Goal: Navigation & Orientation: Find specific page/section

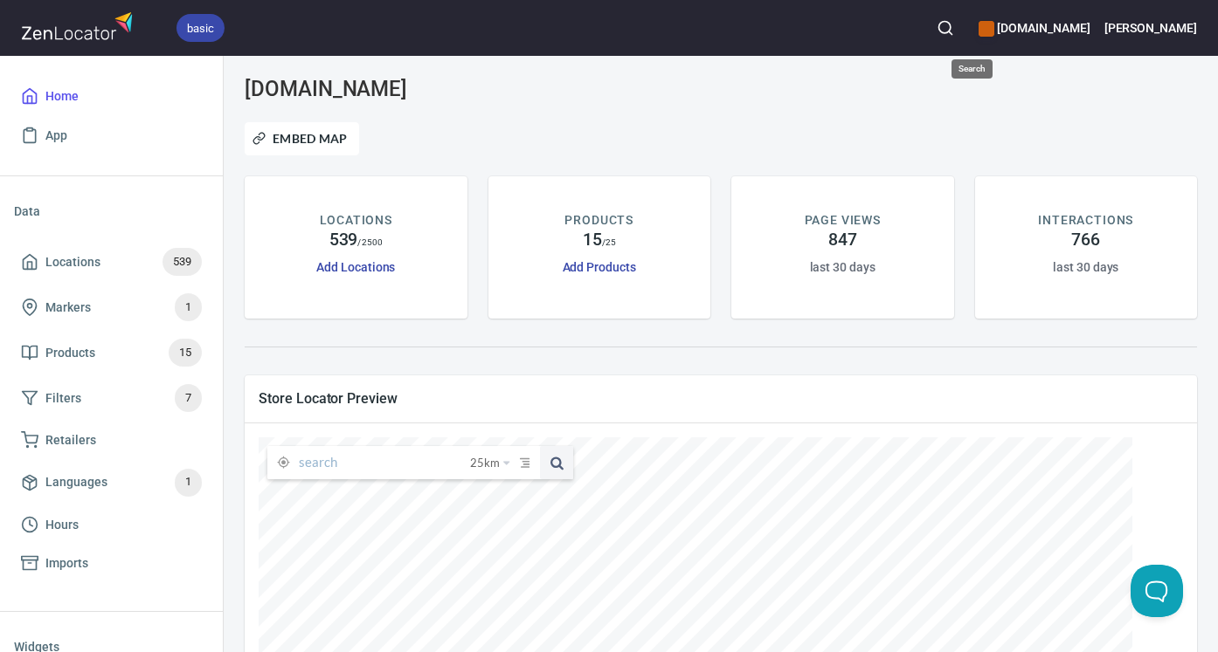
click at [960, 31] on button "button" at bounding box center [945, 28] width 38 height 38
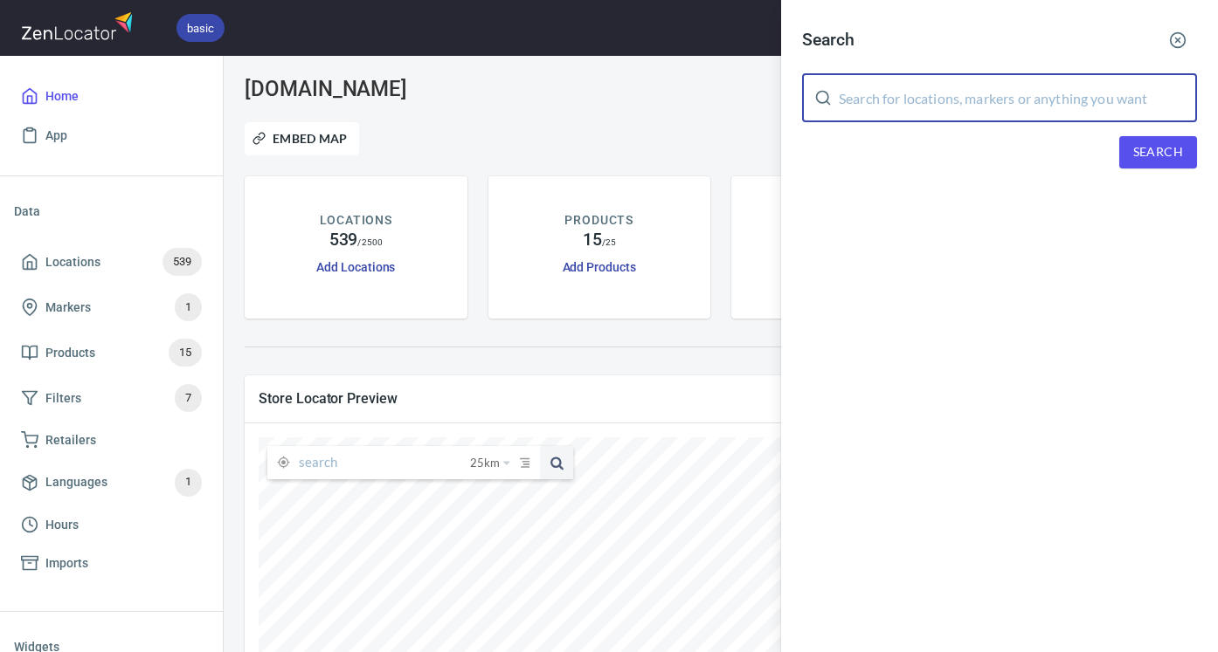
click at [931, 93] on input "text" at bounding box center [1017, 97] width 358 height 49
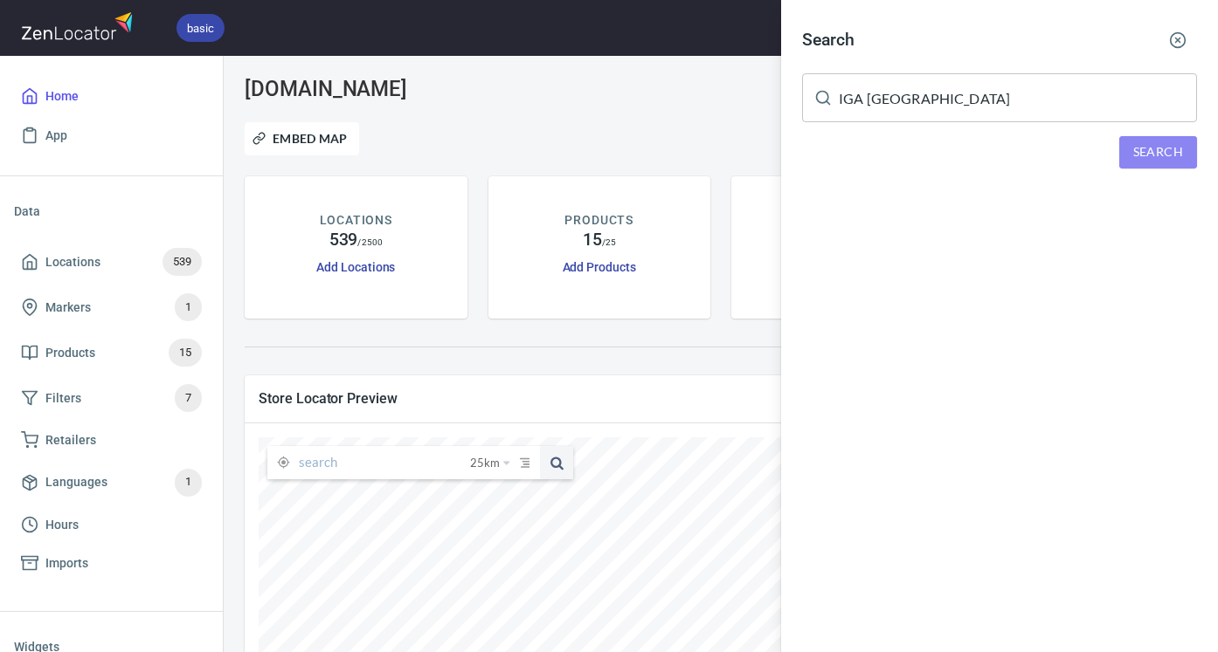
click at [1167, 148] on span "Search" at bounding box center [1158, 152] width 50 height 22
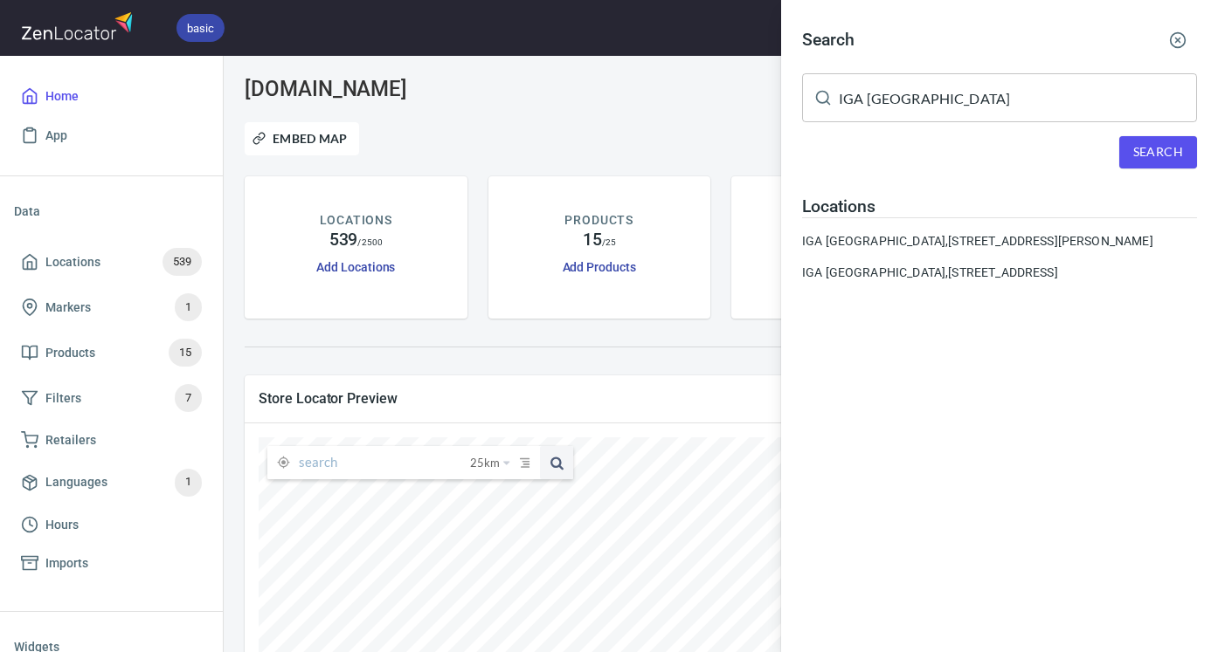
click at [932, 96] on input "IGA [GEOGRAPHIC_DATA]" at bounding box center [1017, 97] width 358 height 49
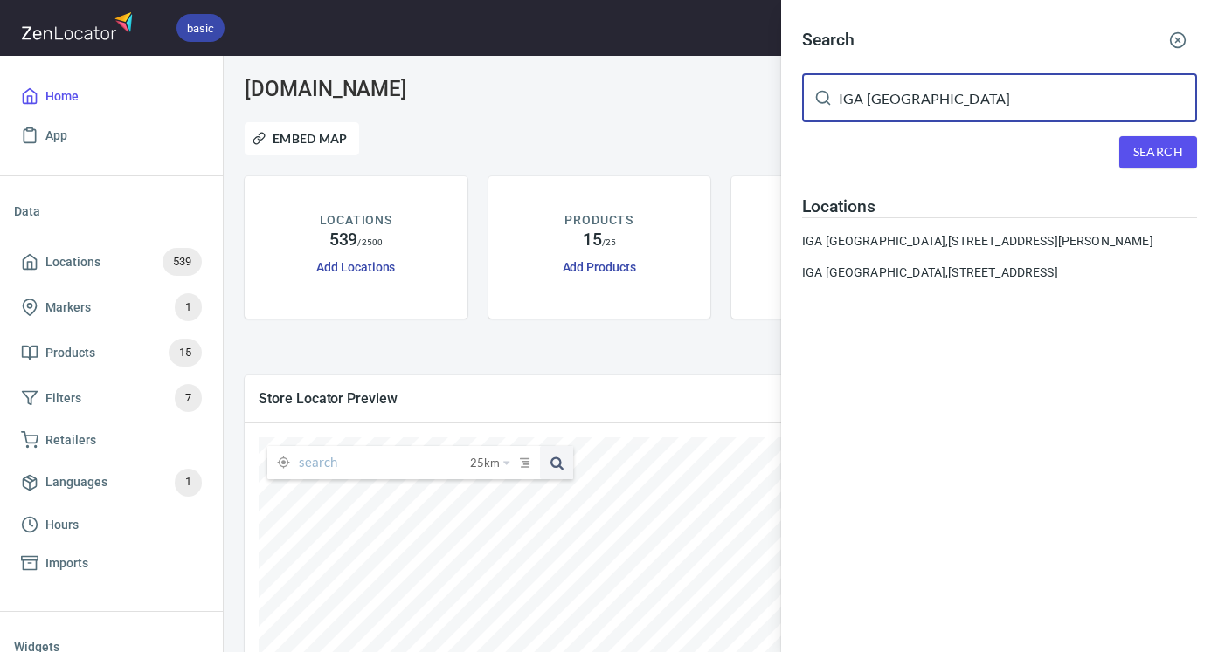
click at [932, 96] on input "IGA [GEOGRAPHIC_DATA]" at bounding box center [1017, 97] width 358 height 49
click at [932, 95] on input "IGA [GEOGRAPHIC_DATA]" at bounding box center [1017, 97] width 358 height 49
drag, startPoint x: 997, startPoint y: 100, endPoint x: 470, endPoint y: 108, distance: 526.7
click at [470, 108] on div "Search IGA [GEOGRAPHIC_DATA] ​ Search Locations [GEOGRAPHIC_DATA] [GEOGRAPHIC_D…" at bounding box center [609, 326] width 1218 height 652
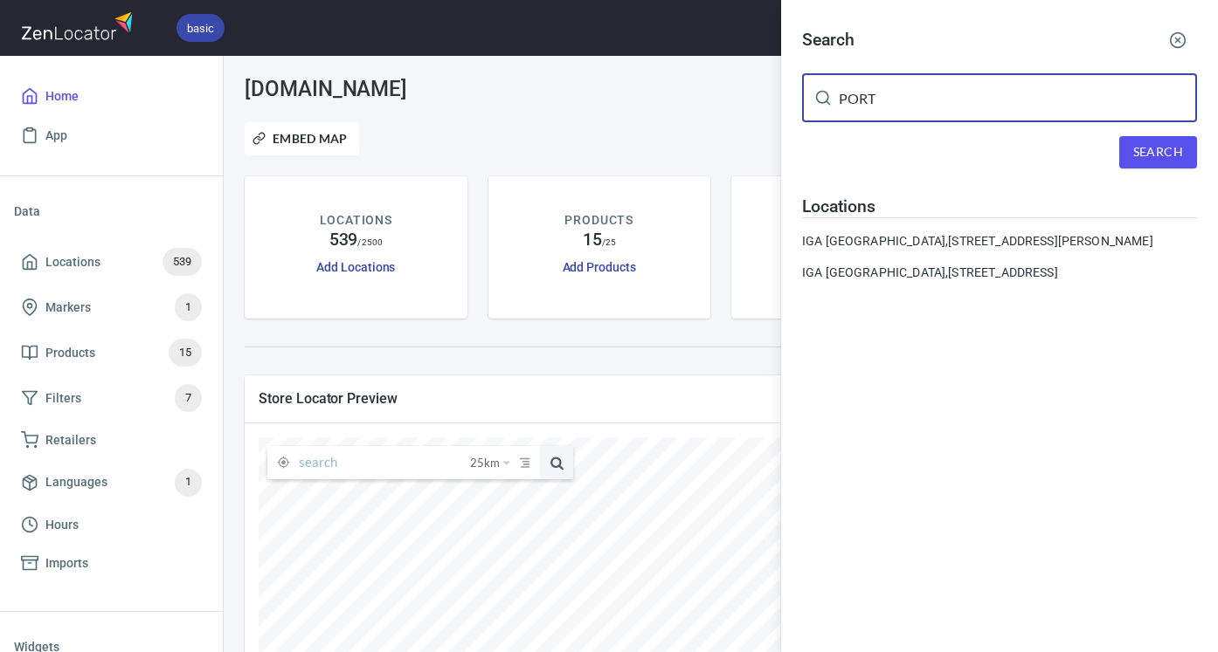
click at [1163, 148] on span "Search" at bounding box center [1158, 152] width 50 height 22
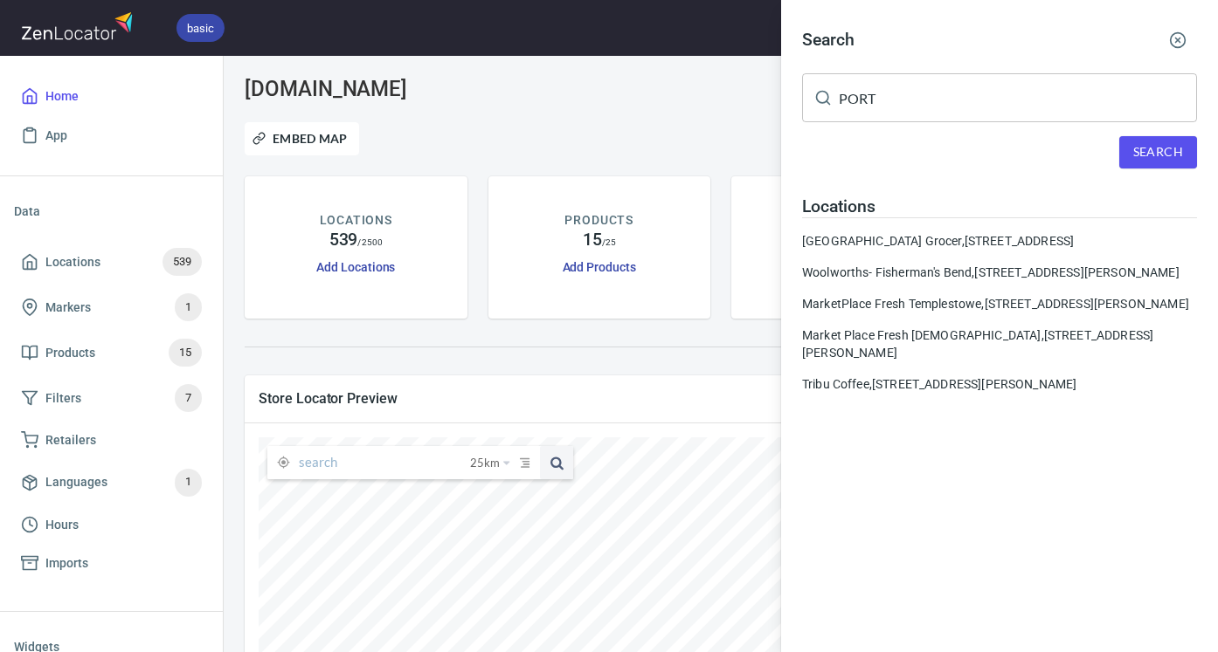
click at [879, 114] on input "PORT" at bounding box center [1017, 97] width 358 height 49
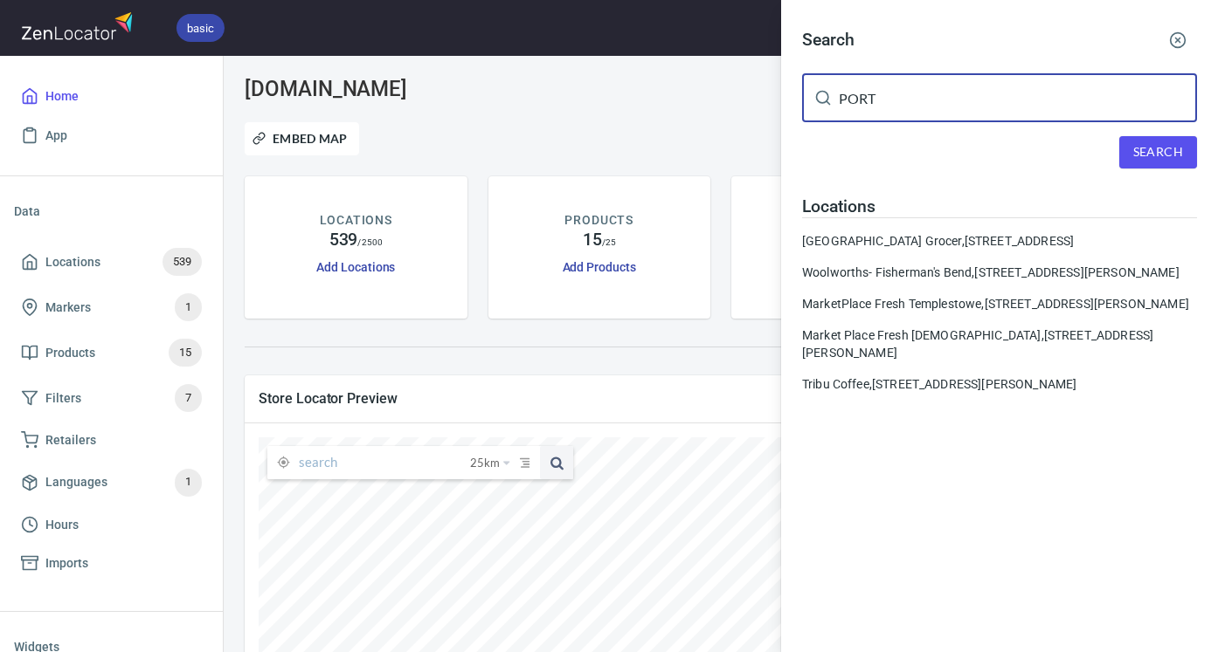
click at [879, 114] on input "PORT" at bounding box center [1017, 97] width 358 height 49
paste input "Toorak"
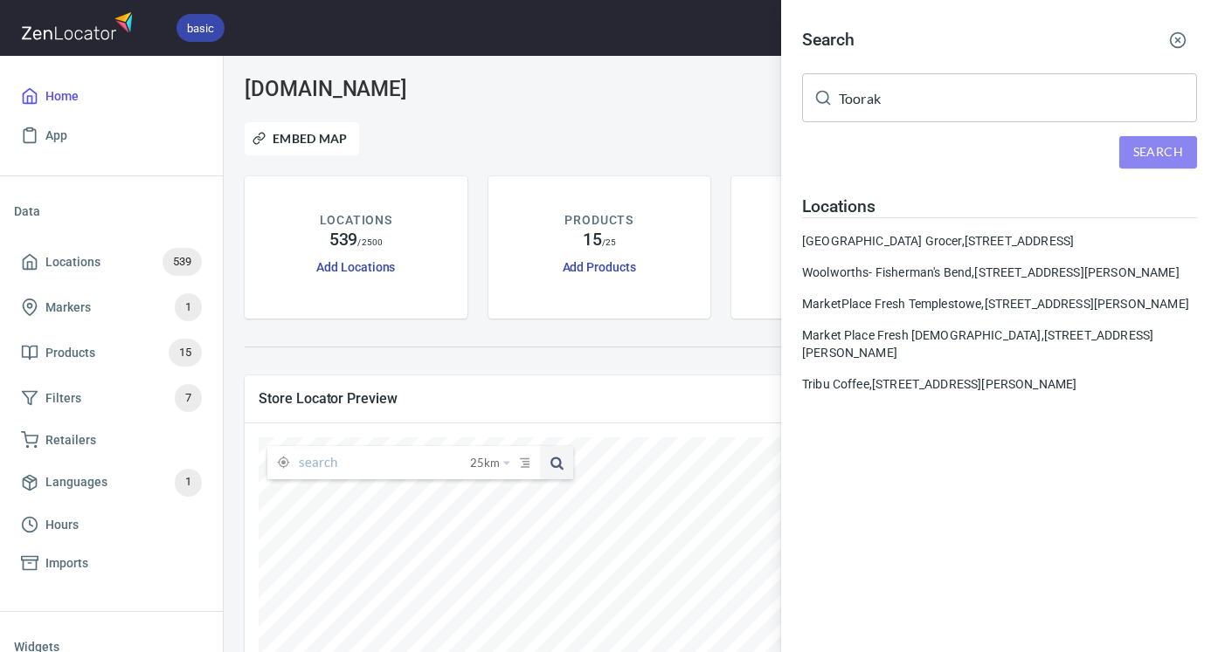
click at [1127, 151] on button "Search" at bounding box center [1158, 152] width 78 height 32
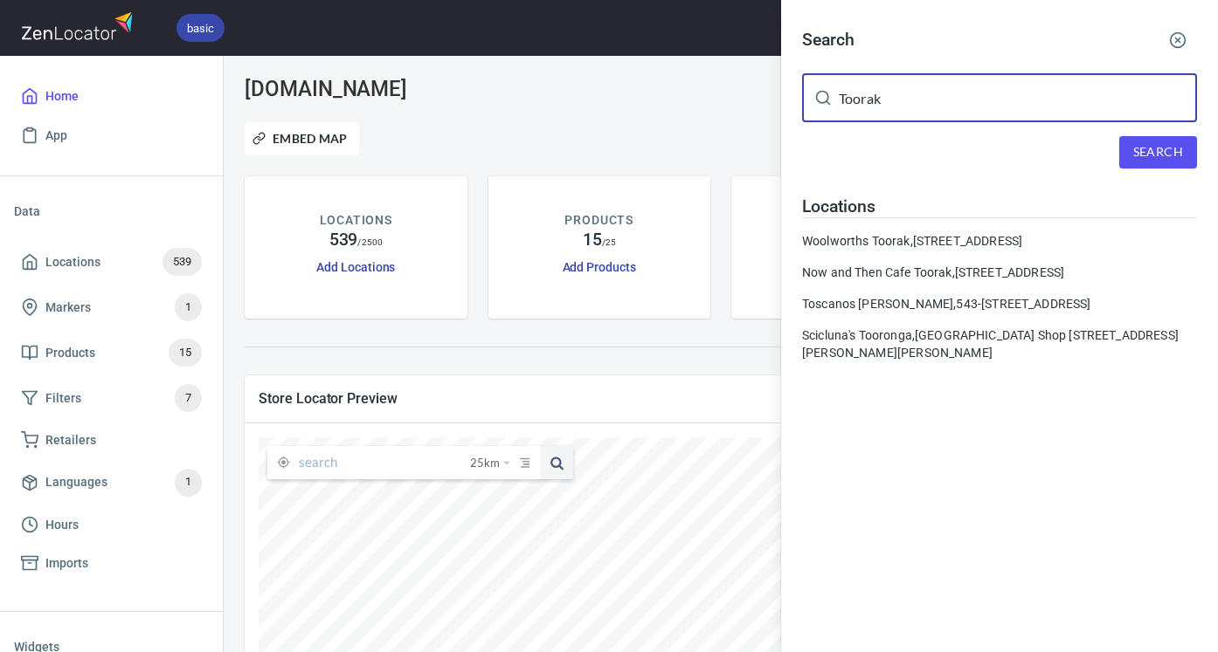
click at [940, 103] on input "Toorak" at bounding box center [1017, 97] width 358 height 49
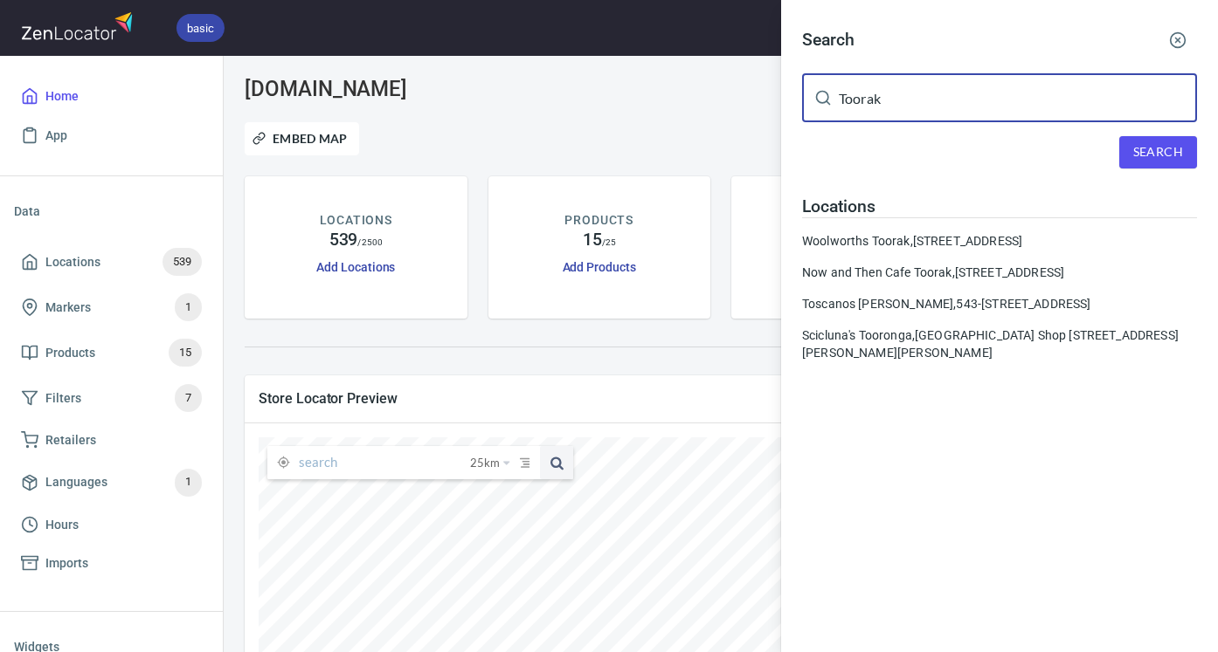
click at [656, 120] on div "Search Toorak ​ Search Locations [GEOGRAPHIC_DATA] Toorak, [STREET_ADDRESS] Now…" at bounding box center [609, 326] width 1218 height 652
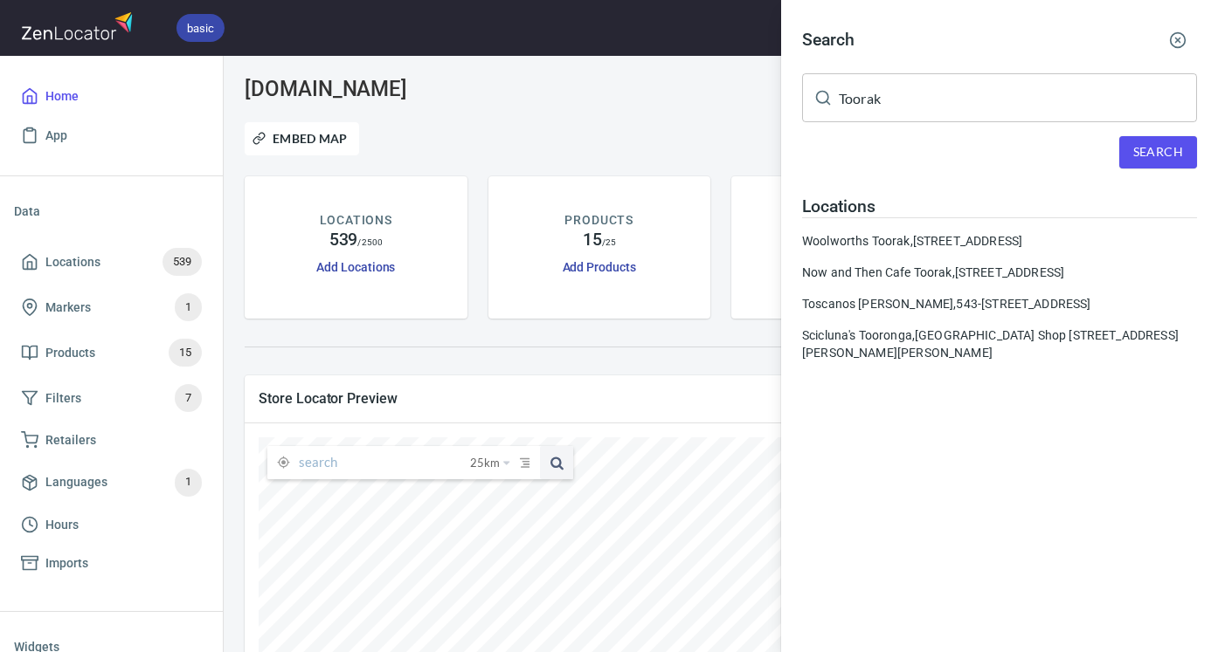
click at [818, 95] on icon at bounding box center [822, 97] width 17 height 17
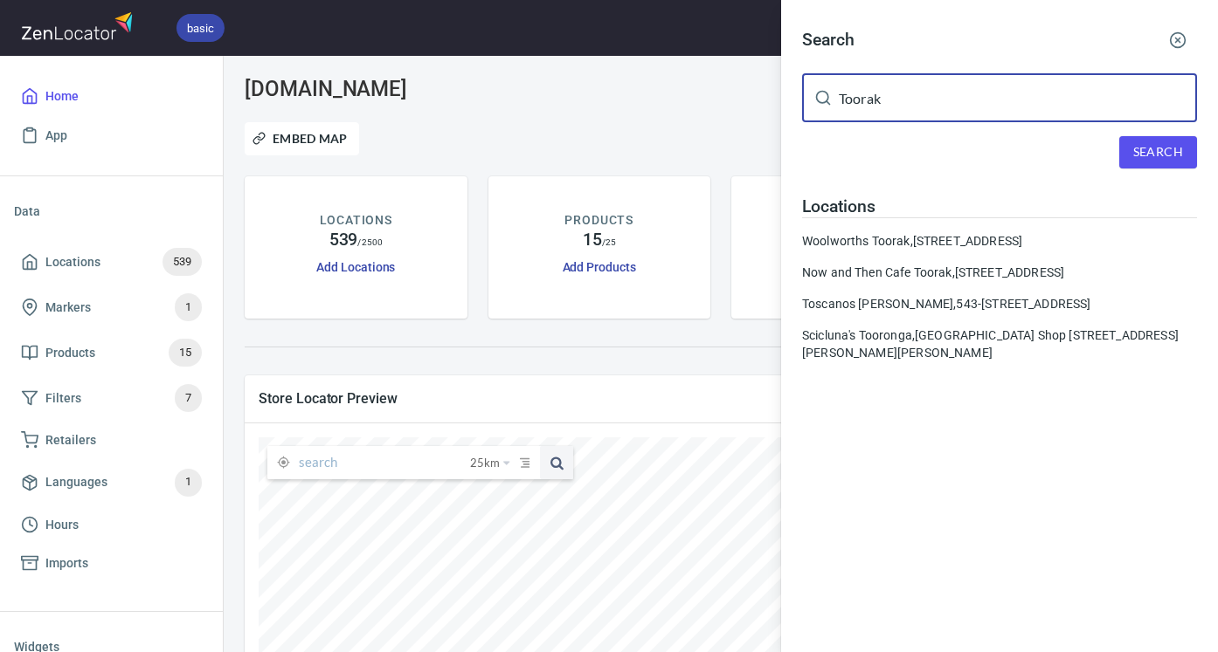
click at [851, 103] on input "Toorak" at bounding box center [1017, 97] width 358 height 49
click at [1156, 148] on span "Search" at bounding box center [1158, 152] width 50 height 22
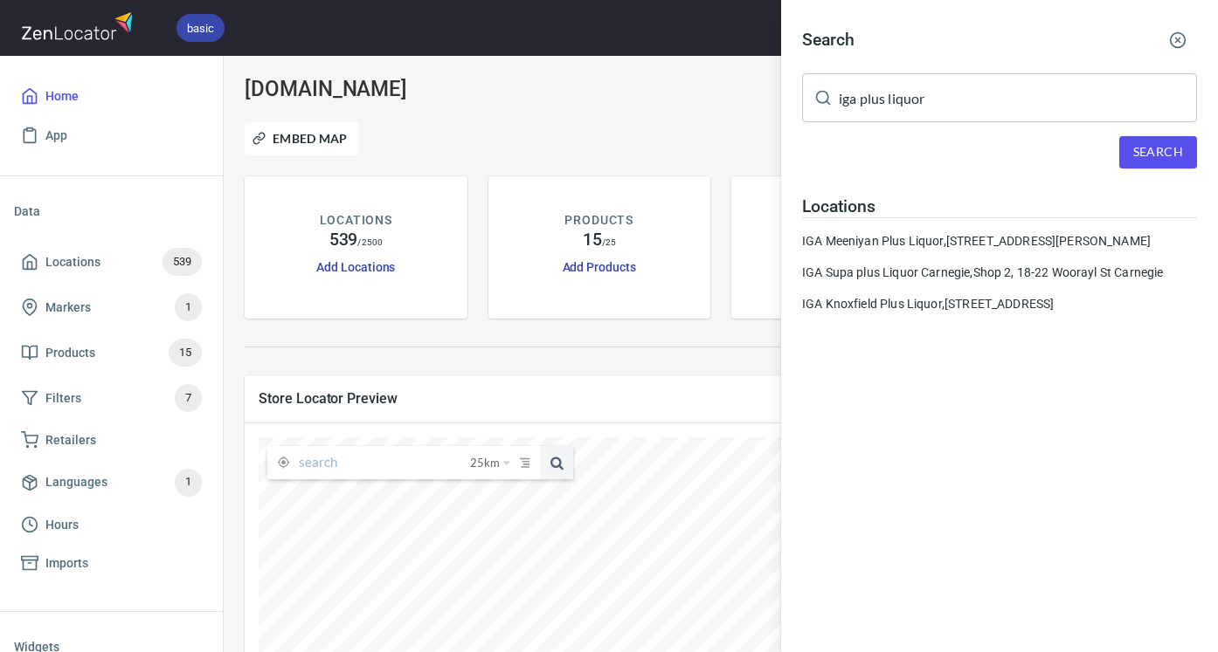
click at [952, 131] on div "Search iga plus liquor ​ Search Locations IGA Meeniyan Plus Liquor, [STREET_ADD…" at bounding box center [999, 174] width 437 height 348
click at [958, 114] on input "iga plus liquor" at bounding box center [1017, 97] width 358 height 49
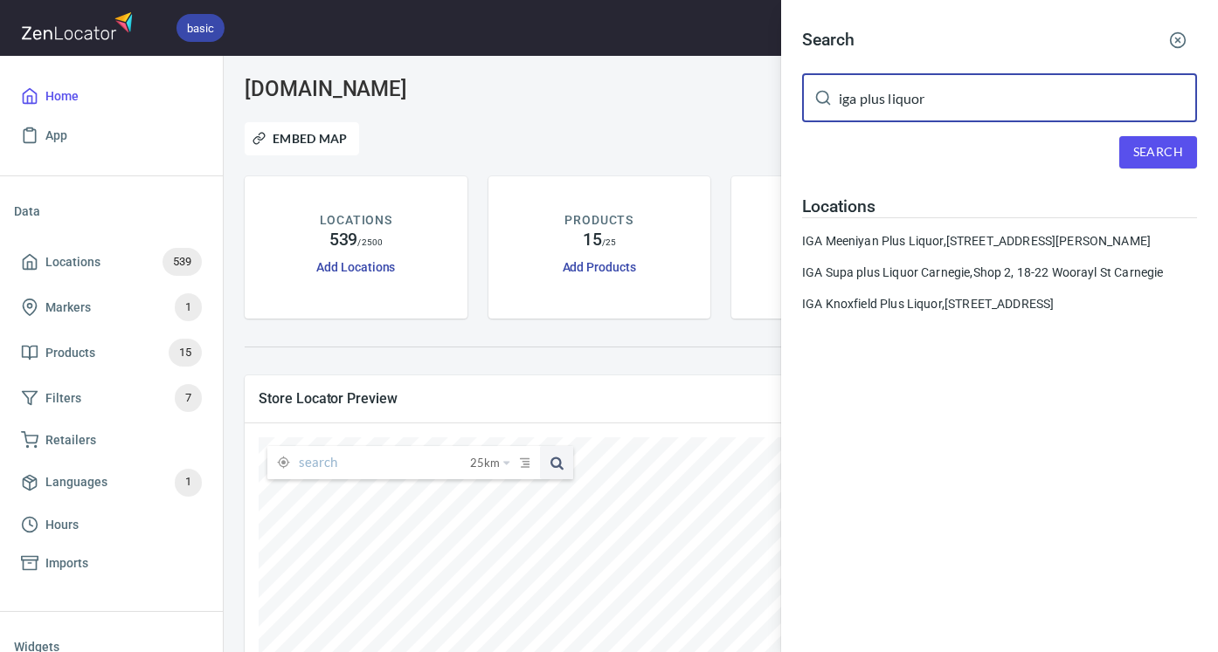
click at [958, 113] on input "iga plus liquor" at bounding box center [1017, 97] width 358 height 49
paste input "[GEOGRAPHIC_DATA]"
type input "[GEOGRAPHIC_DATA]"
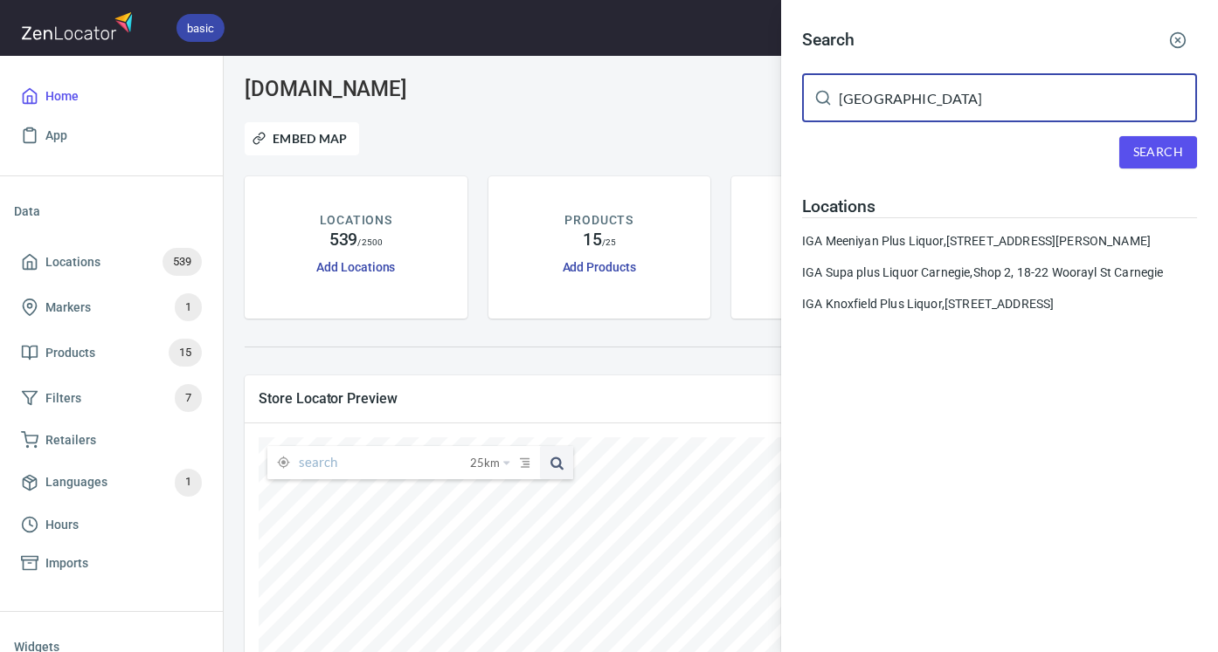
click at [1144, 165] on button "Search" at bounding box center [1158, 152] width 78 height 32
